Goal: Find specific page/section: Find specific page/section

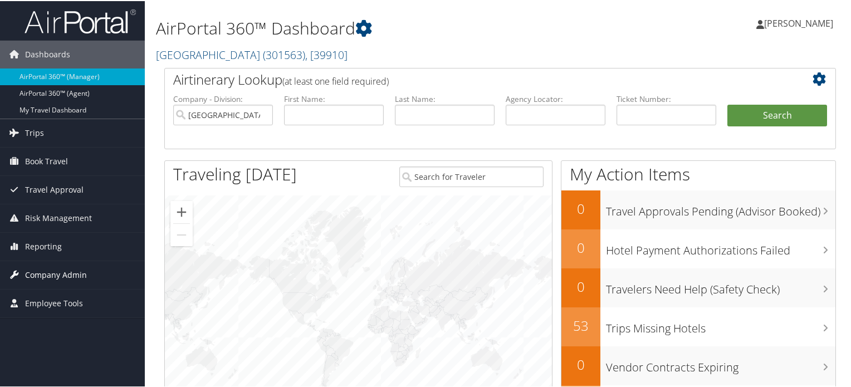
click at [42, 269] on span "Company Admin" at bounding box center [56, 274] width 62 height 28
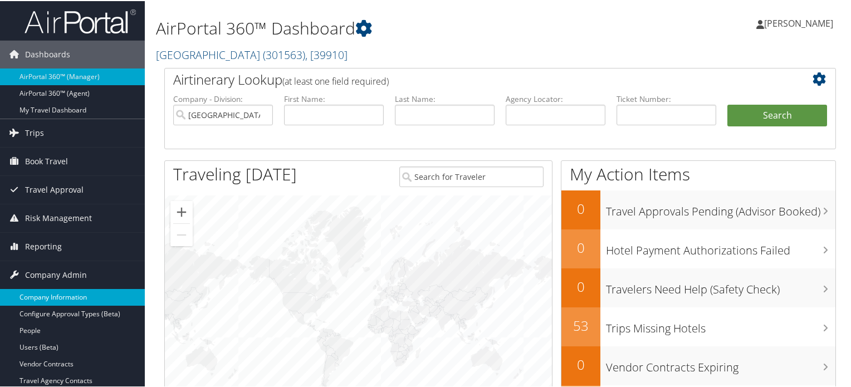
click at [49, 296] on link "Company Information" at bounding box center [72, 296] width 145 height 17
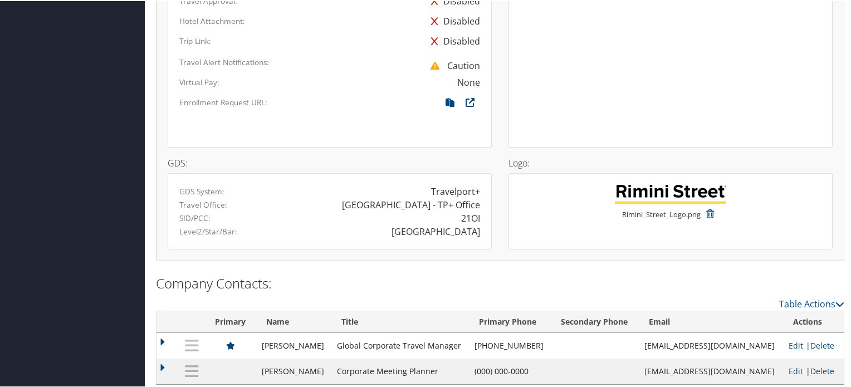
scroll to position [842, 0]
click at [467, 210] on div "21OI" at bounding box center [470, 216] width 19 height 13
copy div "21OI"
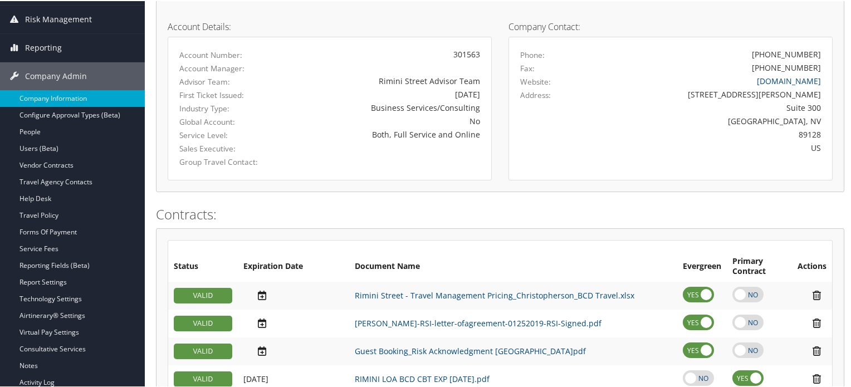
scroll to position [0, 0]
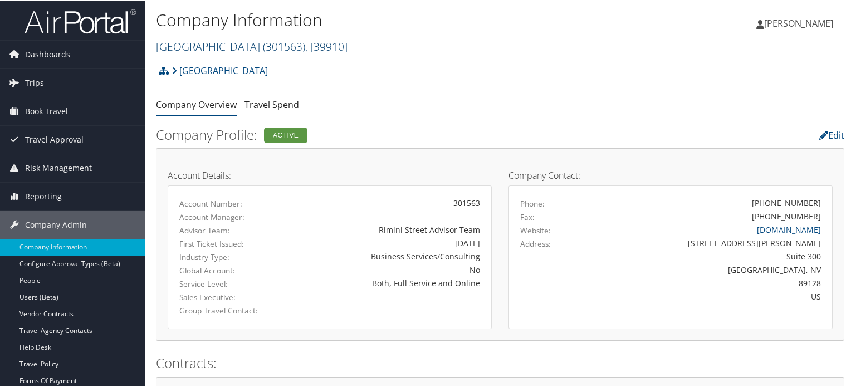
click at [216, 42] on link "Rimini Street ( 301563 ) , [ 39910 ]" at bounding box center [252, 45] width 192 height 15
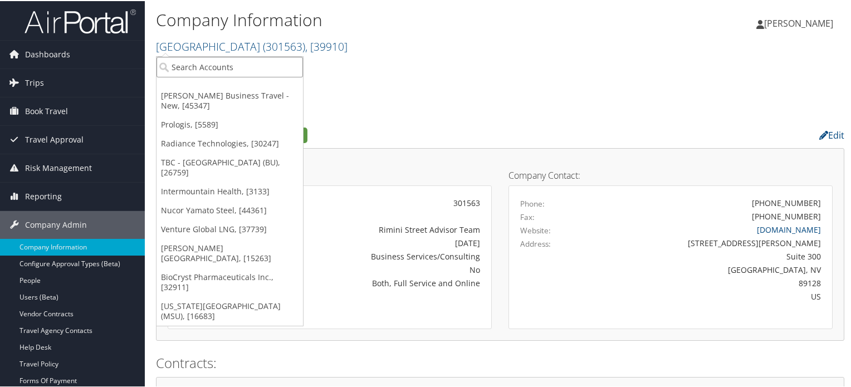
click at [183, 61] on input "search" at bounding box center [229, 66] width 146 height 21
type input "LHM"
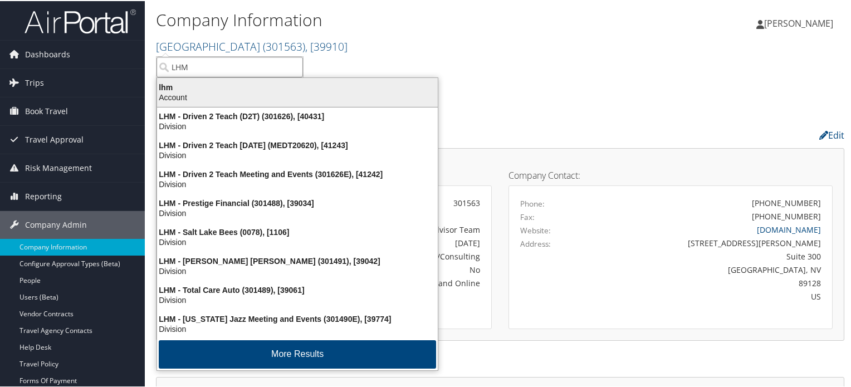
click at [198, 87] on div "lhm" at bounding box center [297, 86] width 294 height 10
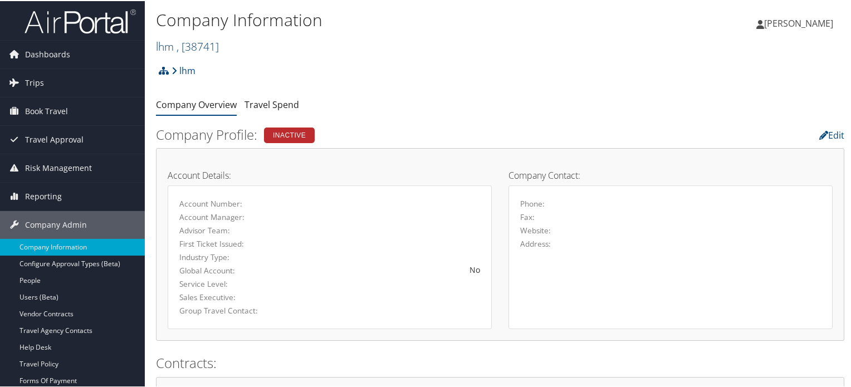
click at [166, 45] on link "lhm , [ 38741 ]" at bounding box center [187, 45] width 63 height 15
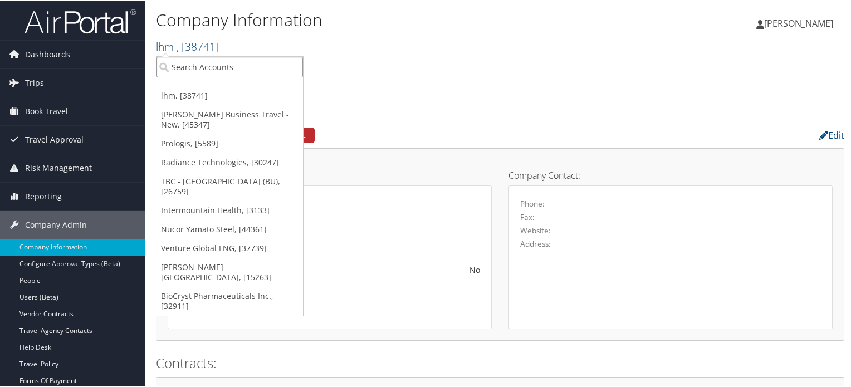
click at [214, 57] on input "search" at bounding box center [229, 66] width 146 height 21
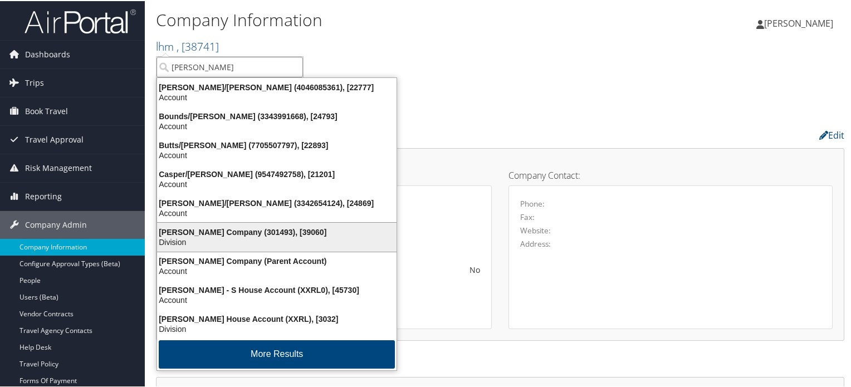
type input "LARRY"
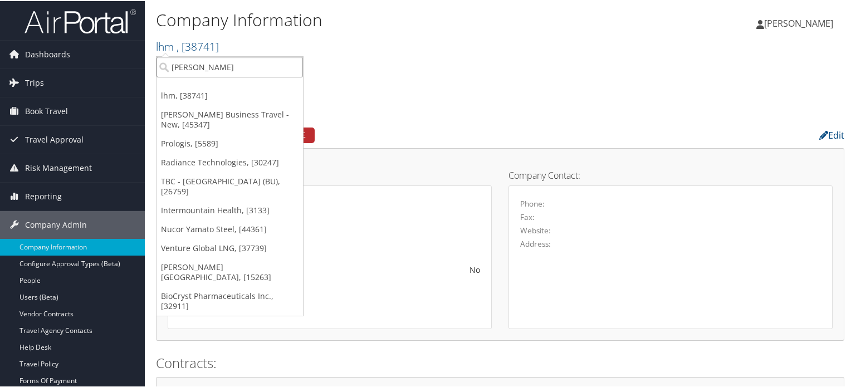
click at [231, 65] on input "LARRY" at bounding box center [229, 66] width 146 height 21
click at [231, 65] on input "search" at bounding box center [229, 66] width 146 height 21
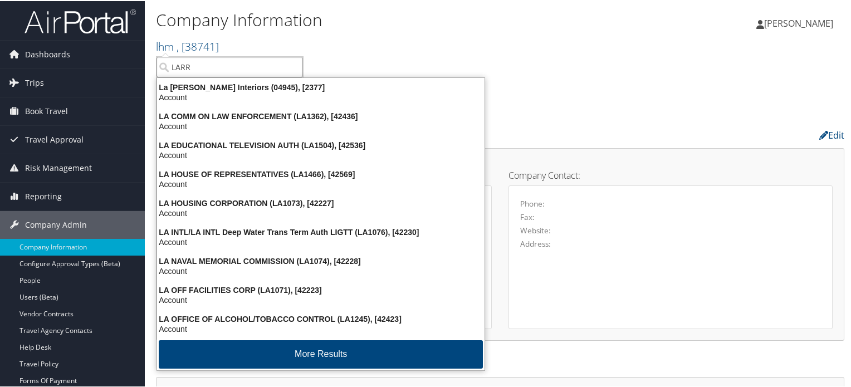
type input "LARRY"
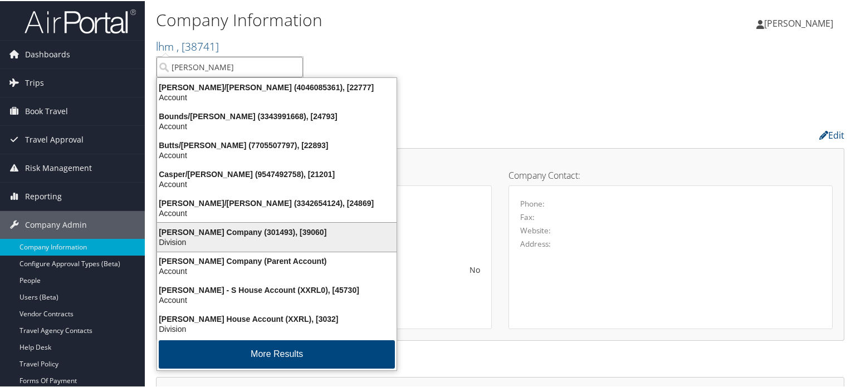
click at [215, 236] on div "Division" at bounding box center [276, 241] width 253 height 10
